Goal: Browse casually: Explore the website without a specific task or goal

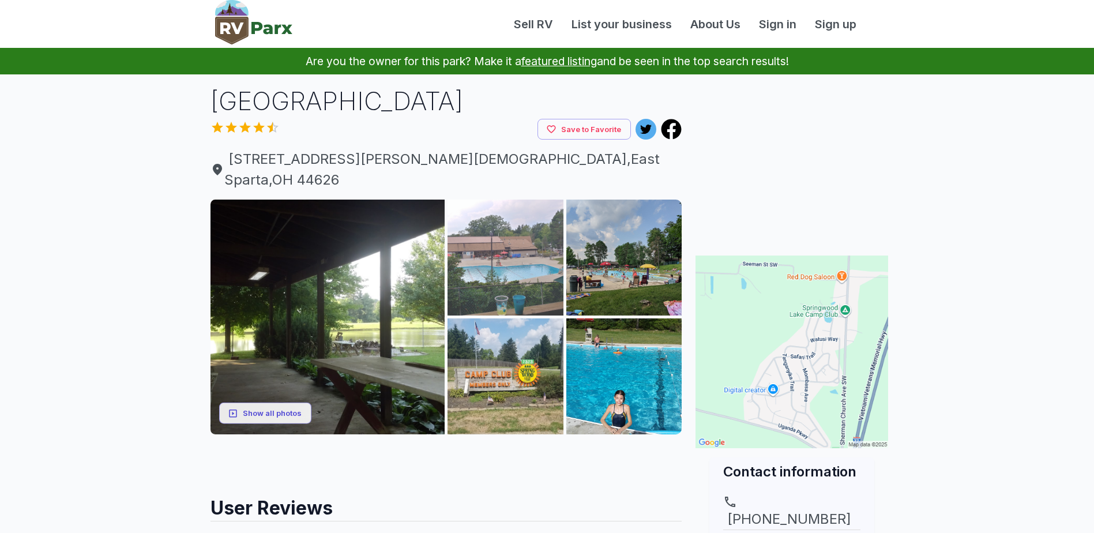
click at [505, 230] on img at bounding box center [506, 258] width 116 height 116
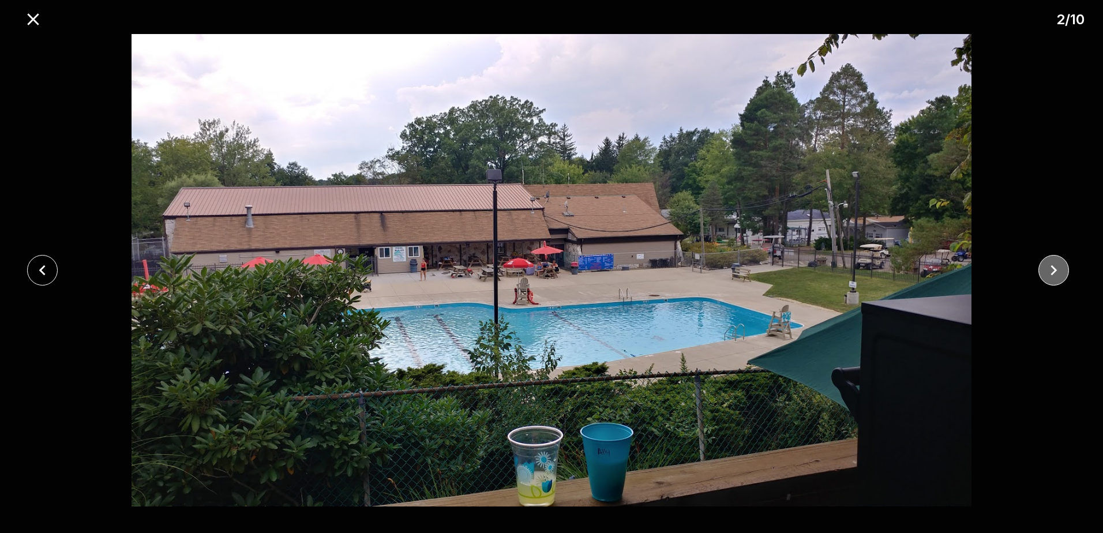
click at [1050, 264] on icon "close" at bounding box center [1054, 270] width 20 height 20
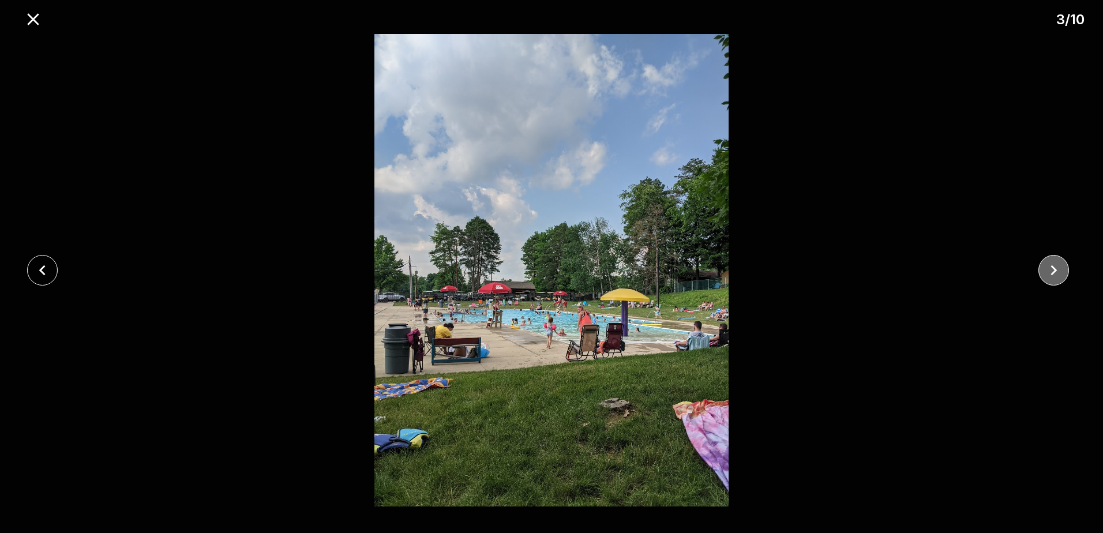
click at [1049, 264] on icon "close" at bounding box center [1054, 270] width 20 height 20
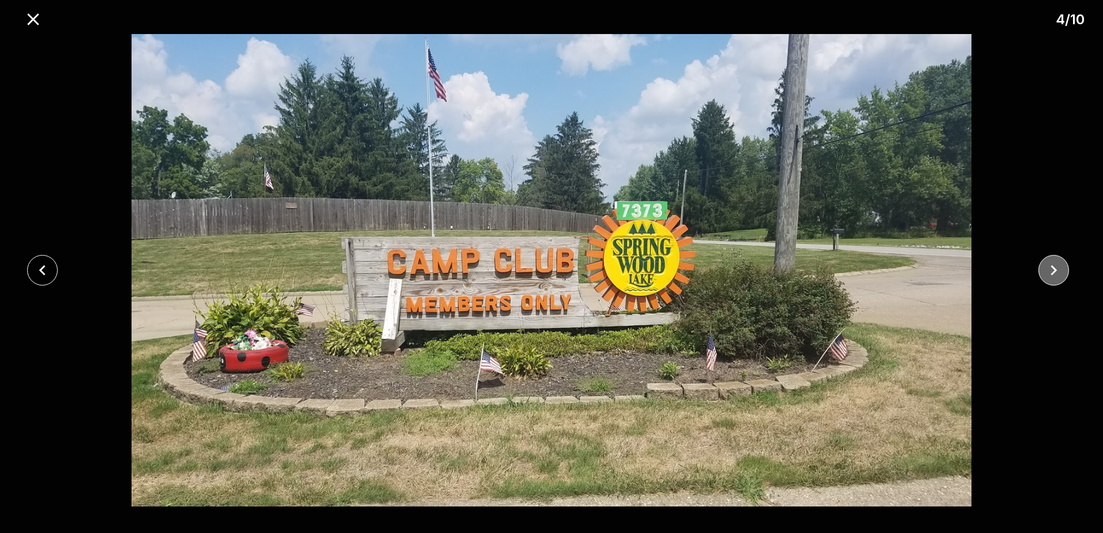
click at [1049, 264] on icon "close" at bounding box center [1054, 270] width 20 height 20
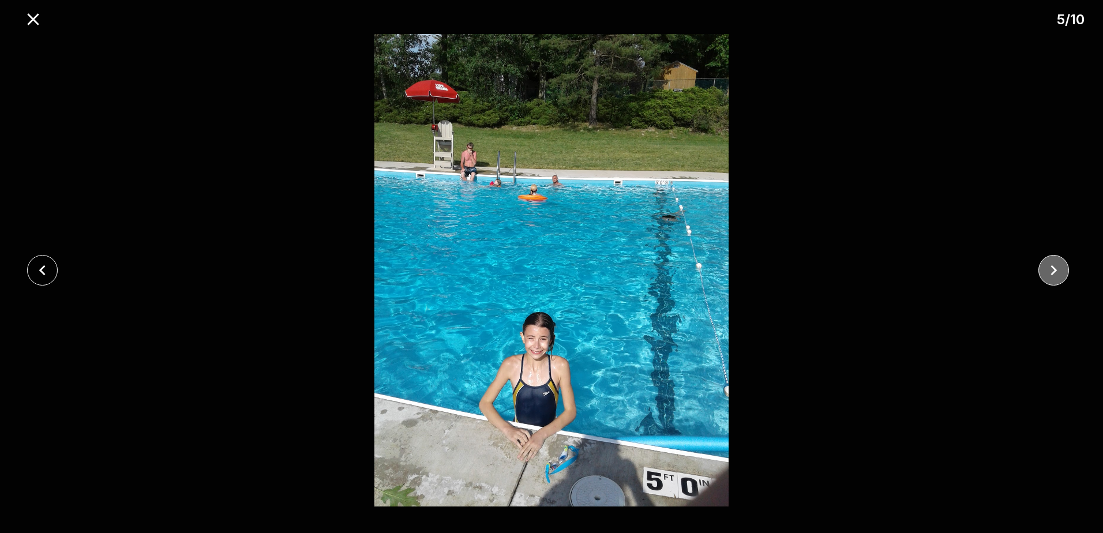
click at [1049, 264] on icon "close" at bounding box center [1054, 270] width 20 height 20
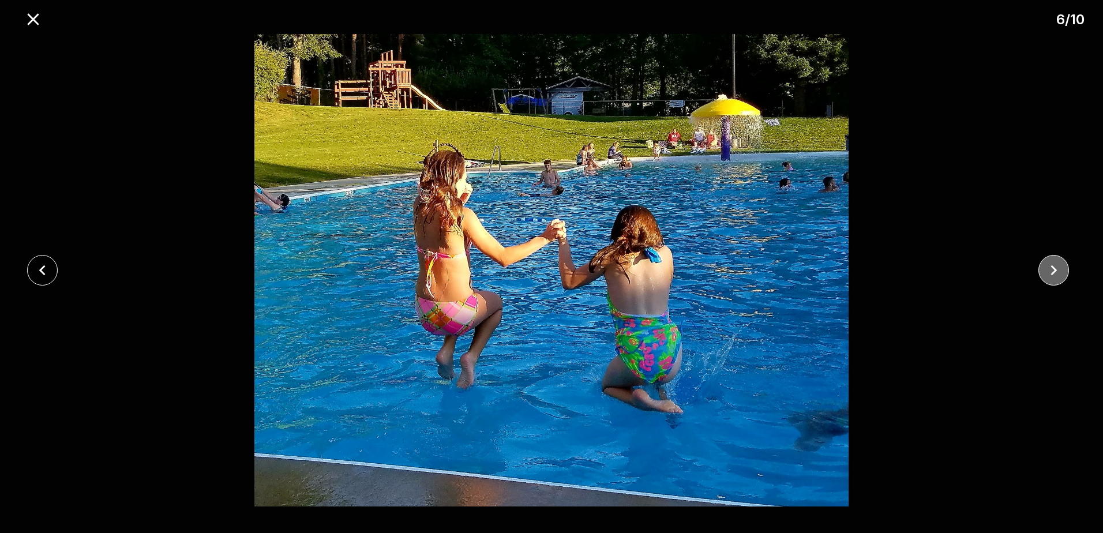
click at [1049, 265] on icon "close" at bounding box center [1054, 270] width 20 height 20
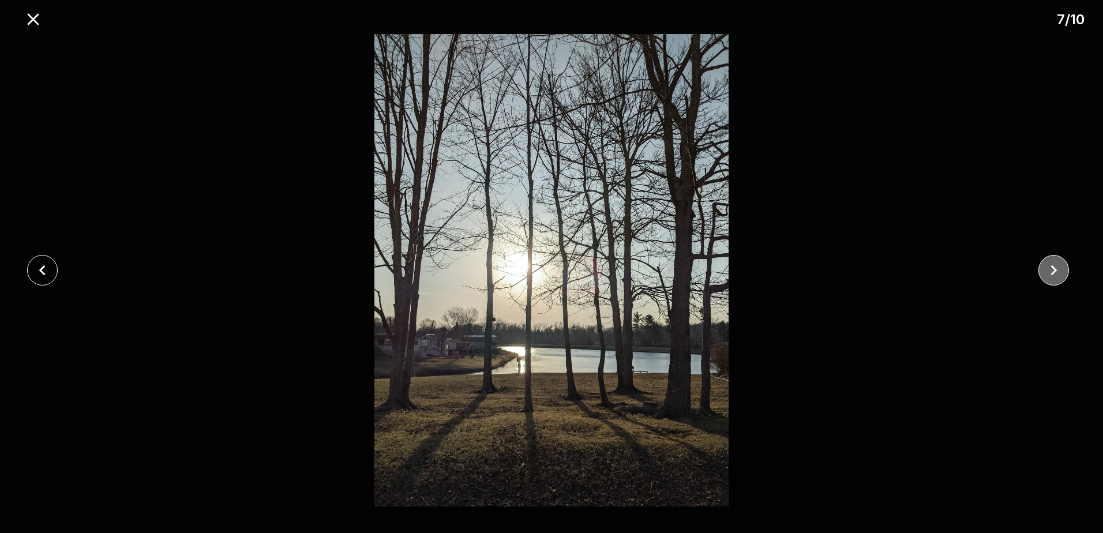
click at [1049, 265] on icon "close" at bounding box center [1054, 270] width 20 height 20
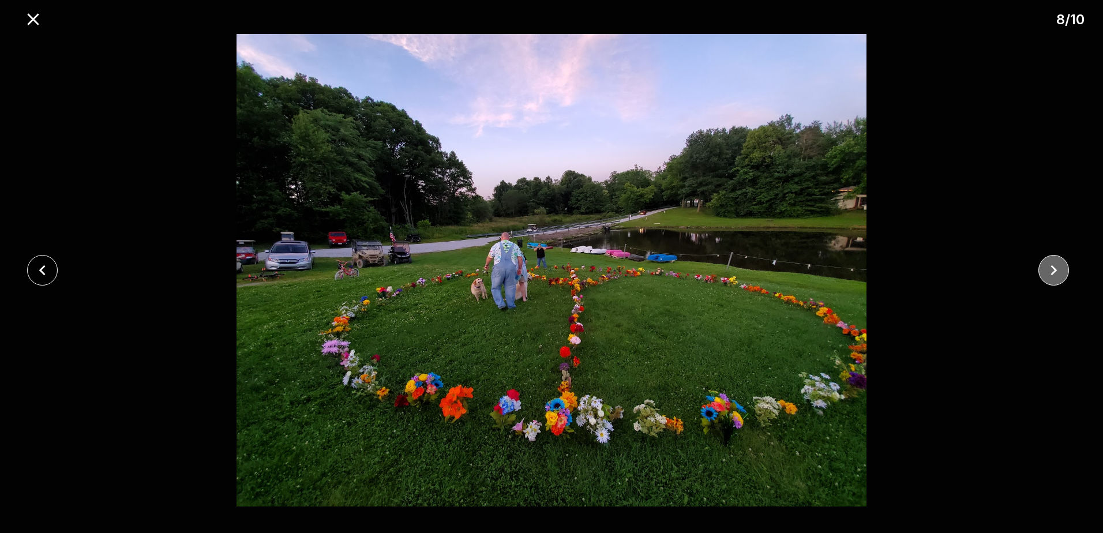
click at [1046, 265] on icon "close" at bounding box center [1054, 270] width 20 height 20
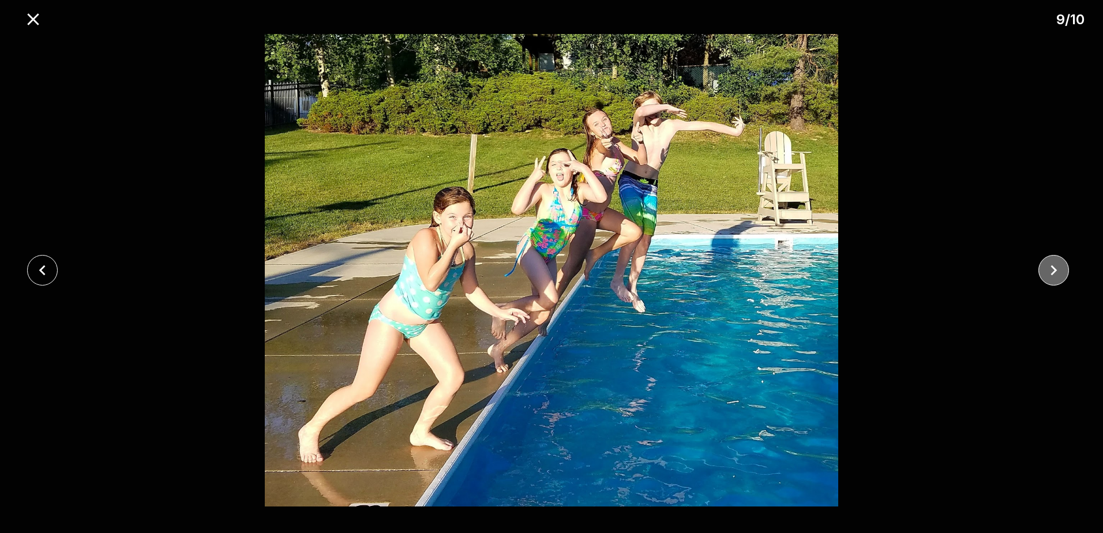
click at [1046, 265] on icon "close" at bounding box center [1054, 270] width 20 height 20
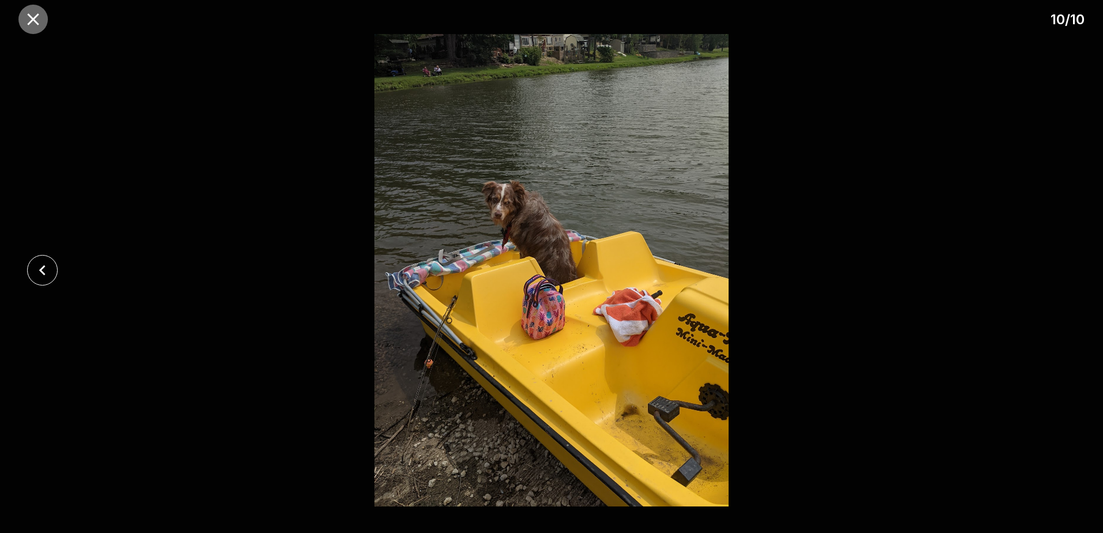
click at [35, 24] on icon "close" at bounding box center [33, 19] width 20 height 20
